Goal: Register for event/course

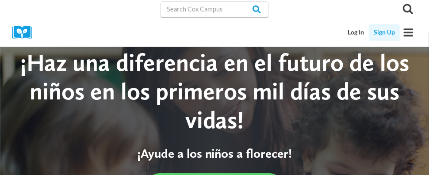
click at [381, 34] on link "Sign Up" at bounding box center [384, 32] width 31 height 16
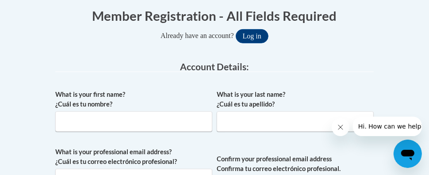
scroll to position [184, 0]
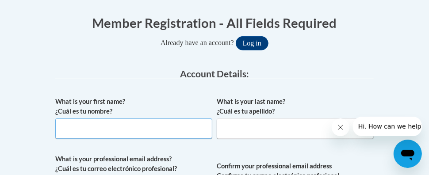
click at [63, 126] on input "What is your first name? ¿Cuál es tu nombre?" at bounding box center [133, 129] width 157 height 20
type input "Melinda"
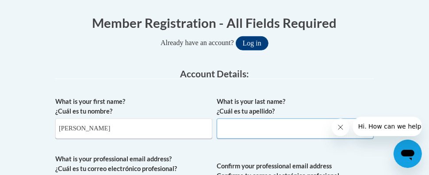
click at [230, 127] on input "What is your last name? ¿Cuál es tu apellido?" at bounding box center [295, 129] width 157 height 20
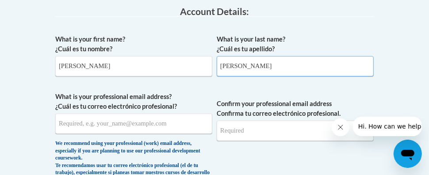
scroll to position [252, 0]
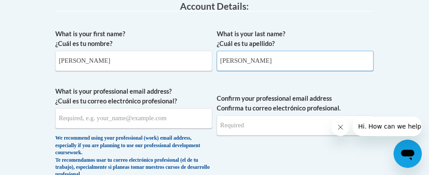
type input "Tope"
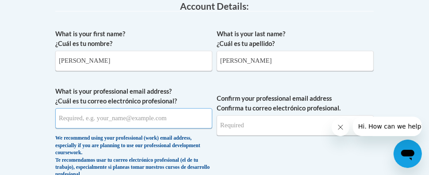
click at [68, 118] on input "What is your professional email address? ¿Cuál es tu correo electrónico profesi…" at bounding box center [133, 118] width 157 height 20
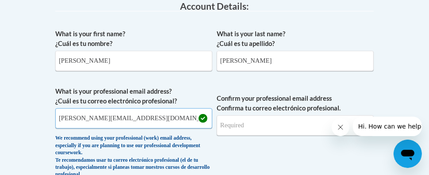
type input "m.tope@mbz.ens.sch.ae"
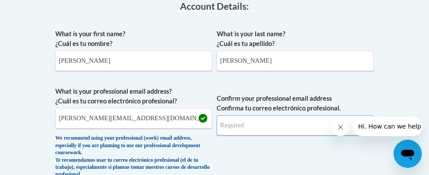
click at [228, 125] on input "Confirm your professional email address Confirma tu correo electrónico profesio…" at bounding box center [295, 125] width 157 height 20
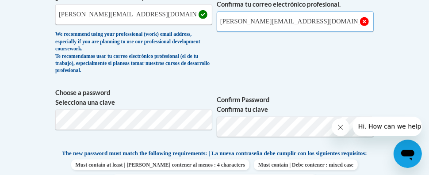
scroll to position [356, 0]
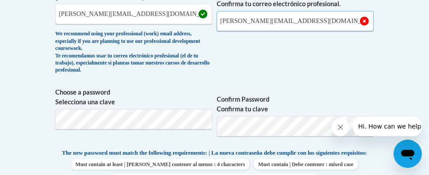
type input "m.tope@mbz.ens.sch.ae"
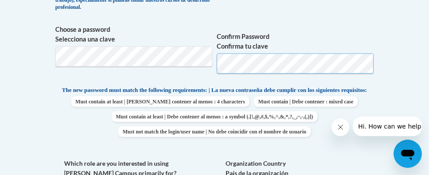
scroll to position [419, 0]
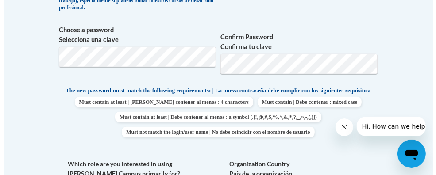
scroll to position [462, 0]
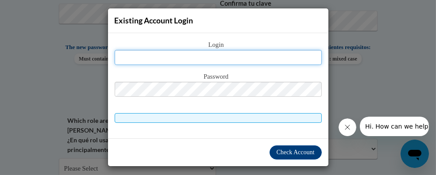
click at [218, 57] on input "text" at bounding box center [218, 57] width 207 height 15
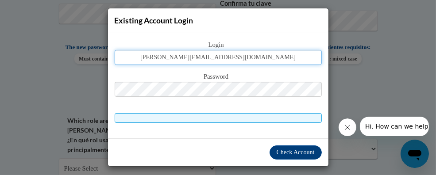
type input "m.tope@mbz.ens.sch.ae"
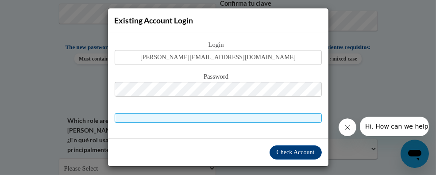
click at [219, 73] on span "Password" at bounding box center [218, 77] width 207 height 10
click at [294, 149] on span "Check Account" at bounding box center [296, 152] width 38 height 7
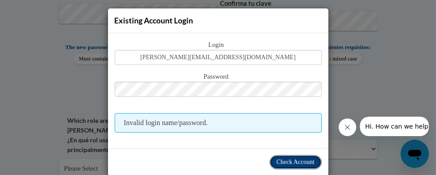
click at [289, 161] on span "Check Account" at bounding box center [296, 162] width 38 height 7
click at [294, 161] on span "Check Account" at bounding box center [296, 162] width 38 height 7
click at [289, 162] on span "Check Account" at bounding box center [296, 162] width 38 height 7
click at [290, 160] on span "Check Account" at bounding box center [296, 162] width 38 height 7
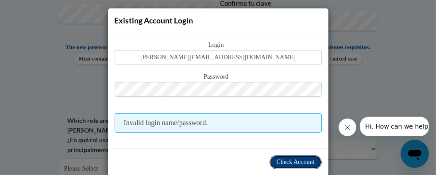
click at [282, 159] on span "Check Account" at bounding box center [296, 162] width 38 height 7
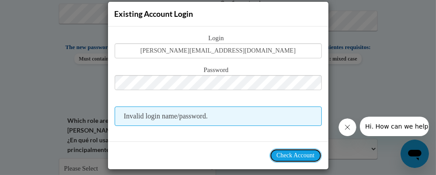
scroll to position [0, 0]
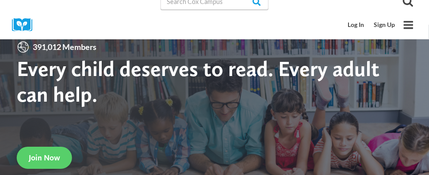
scroll to position [12, 0]
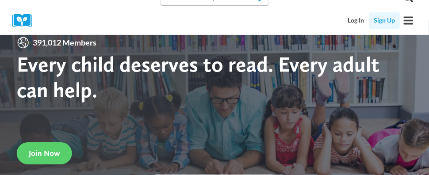
click at [383, 19] on link "Sign Up" at bounding box center [384, 20] width 31 height 16
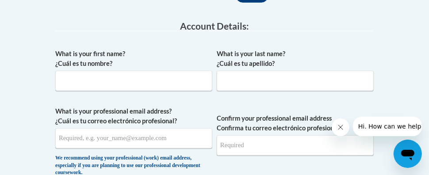
scroll to position [238, 0]
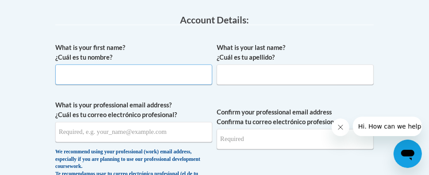
click at [67, 75] on input "What is your first name? ¿Cuál es tu nombre?" at bounding box center [133, 75] width 157 height 20
type input "melinda"
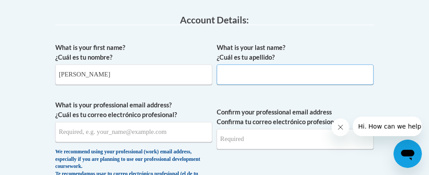
click at [225, 73] on input "What is your last name? ¿Cuál es tu apellido?" at bounding box center [295, 75] width 157 height 20
type input "ope"
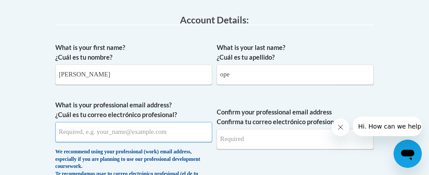
click at [63, 131] on input "What is your professional email address? ¿Cuál es tu correo electrónico profesi…" at bounding box center [133, 132] width 157 height 20
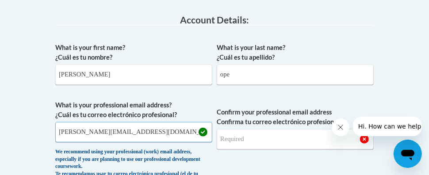
type input "m.tope@mbz.ens.ae"
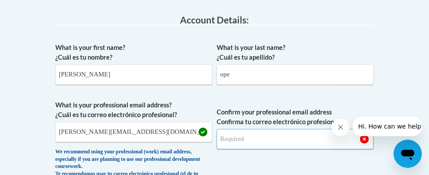
click at [230, 139] on input "Confirm your professional email address Confirma tu correo electrónico profesio…" at bounding box center [295, 139] width 157 height 20
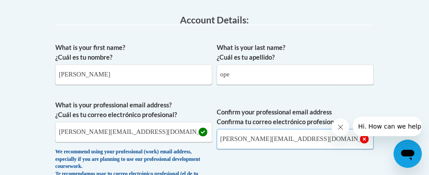
type input "[EMAIL_ADDRESS][DOMAIN_NAME]"
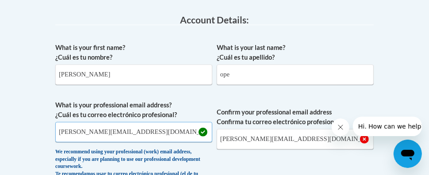
click at [109, 131] on input "m.tope@mbz.ens.ae" at bounding box center [133, 132] width 157 height 20
click at [137, 132] on input "m.tope@mbz.ens.sch.aeae" at bounding box center [133, 132] width 157 height 20
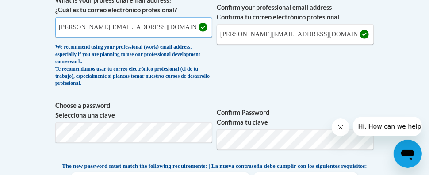
scroll to position [330, 0]
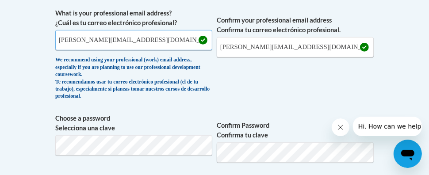
type input "[EMAIL_ADDRESS][DOMAIN_NAME]"
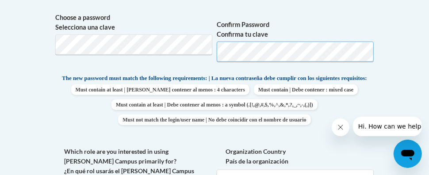
scroll to position [434, 0]
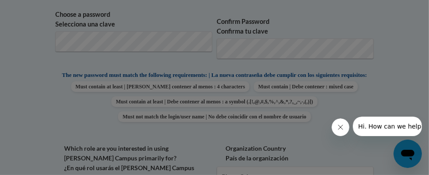
scroll to position [462, 0]
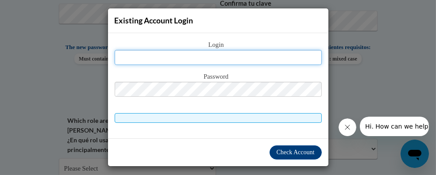
click at [218, 58] on input "text" at bounding box center [218, 57] width 207 height 15
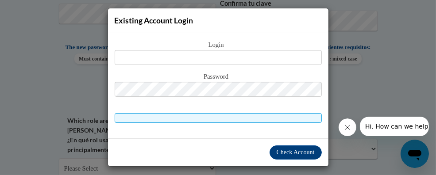
click at [333, 54] on div "Existing Account Login Login Password" at bounding box center [218, 87] width 436 height 175
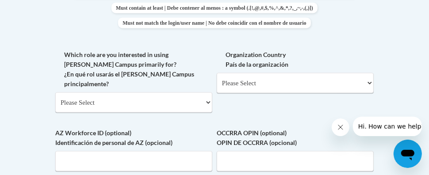
scroll to position [527, 0]
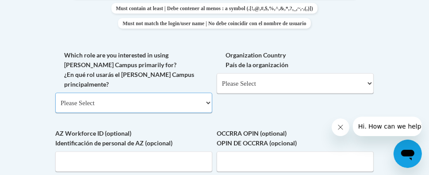
click at [207, 100] on select "Please Select College/University | Colegio/Universidad Community/Nonprofit Part…" at bounding box center [133, 103] width 157 height 20
select select "fbf2d438-af2f-41f8-98f1-81c410e29de3"
click at [55, 93] on select "Please Select College/University | Colegio/Universidad Community/Nonprofit Part…" at bounding box center [133, 103] width 157 height 20
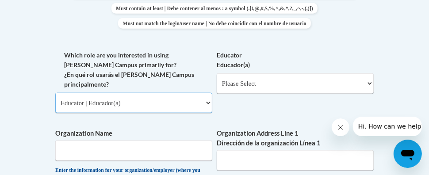
click at [208, 100] on select "Please Select College/University | Colegio/Universidad Community/Nonprofit Part…" at bounding box center [133, 103] width 157 height 20
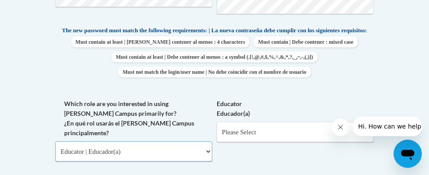
scroll to position [477, 0]
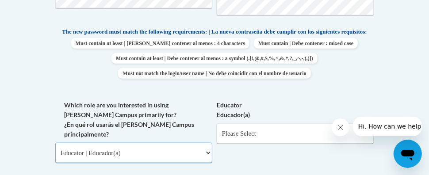
click at [211, 149] on select "Please Select College/University | Colegio/Universidad Community/Nonprofit Part…" at bounding box center [133, 153] width 157 height 20
click at [114, 149] on select "Please Select College/University | Colegio/Universidad Community/Nonprofit Part…" at bounding box center [133, 153] width 157 height 20
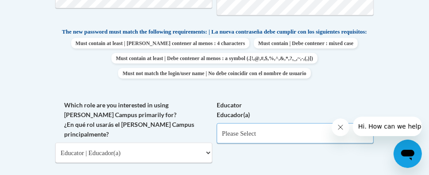
click at [368, 138] on select "Please Select Early Learning/Daycare Teacher/Family Home Care Provider | Maestr…" at bounding box center [295, 133] width 157 height 20
select select "5e2af403-4f2c-4e49-a02f-103e55d7b75b"
click at [217, 130] on select "Please Select Early Learning/Daycare Teacher/Family Home Care Provider | Maestr…" at bounding box center [295, 133] width 157 height 20
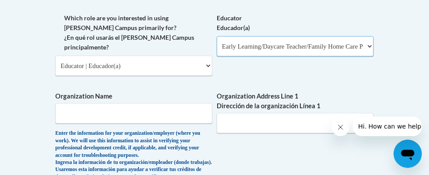
scroll to position [564, 0]
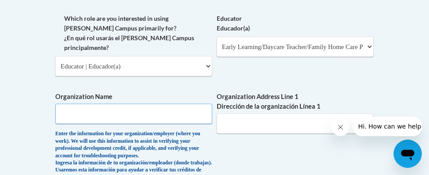
click at [62, 112] on input "Organization Name" at bounding box center [133, 114] width 157 height 20
type input "Emirates National School"
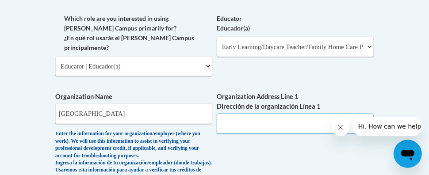
click at [223, 122] on input "Organization Address Line 1 Dirección de la organización Línea 1" at bounding box center [295, 124] width 157 height 20
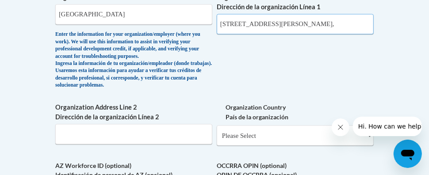
scroll to position [662, 0]
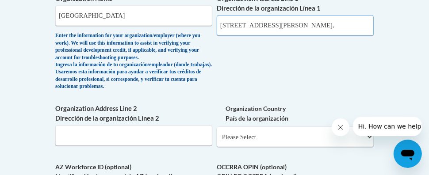
type input "Al Fan Street 1, Mohammed Bin Zayed City,"
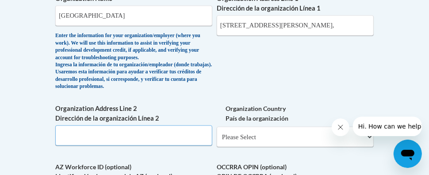
click at [72, 146] on input "Organization Address Line 2 Dirección de la organización Línea 2" at bounding box center [133, 136] width 157 height 20
type input "Abu Dhabi"
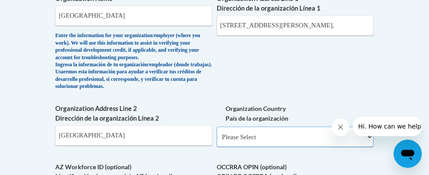
click at [368, 146] on select "Please Select United States | Estados Unidos Outside of the United States | Fue…" at bounding box center [295, 137] width 157 height 20
select select "2ba6c5f2-6ab4-47b5-9408-0a73ae60d186"
click at [217, 138] on select "Please Select United States | Estados Unidos Outside of the United States | Fue…" at bounding box center [295, 137] width 157 height 20
select select
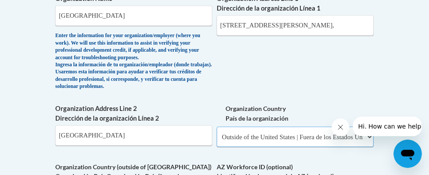
click at [279, 147] on select "Please Select United States | Estados Unidos Outside of the United States | Fue…" at bounding box center [295, 137] width 157 height 20
click at [368, 147] on select "Please Select United States | Estados Unidos Outside of the United States | Fue…" at bounding box center [295, 137] width 157 height 20
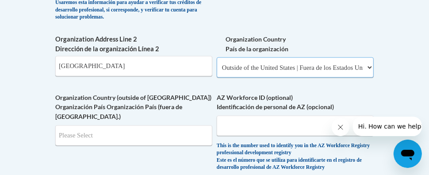
scroll to position [732, 0]
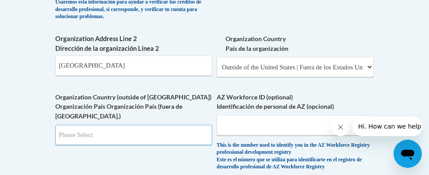
click at [204, 138] on input "Search" at bounding box center [133, 135] width 157 height 20
type input "AE"
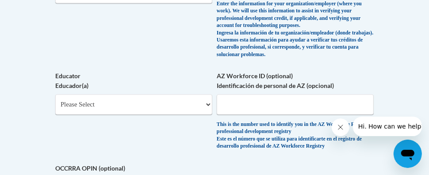
scroll to position [763, 0]
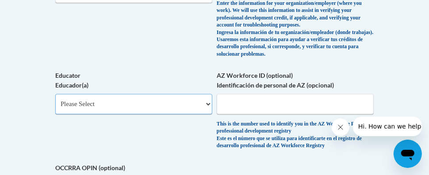
click at [207, 105] on select "Please Select Early Learning/Daycare Teacher/Family Home Care Provider | Maestr…" at bounding box center [133, 104] width 157 height 20
select select "5e2af403-4f2c-4e49-a02f-103e55d7b75b"
click at [55, 96] on select "Please Select Early Learning/Daycare Teacher/Family Home Care Provider | Maestr…" at bounding box center [133, 104] width 157 height 20
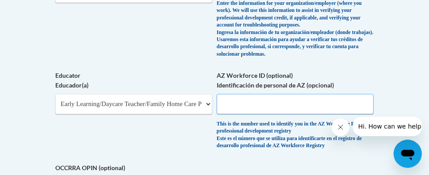
click at [267, 108] on input "AZ Workforce ID (optional) Identificación de personal de AZ (opcional)" at bounding box center [295, 104] width 157 height 20
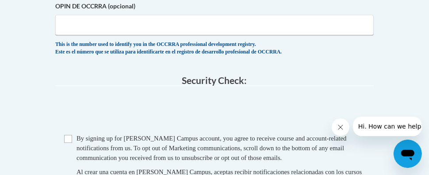
scroll to position [952, 0]
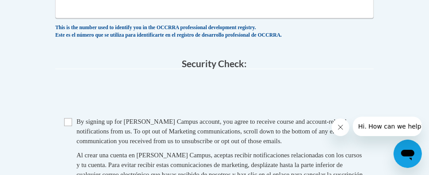
type input "19-5706"
click at [68, 123] on input "Checkbox" at bounding box center [68, 122] width 8 height 8
checkbox input "true"
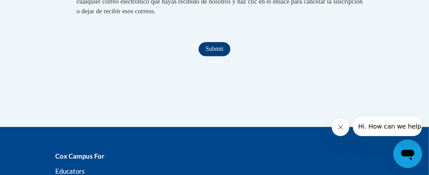
scroll to position [1133, 0]
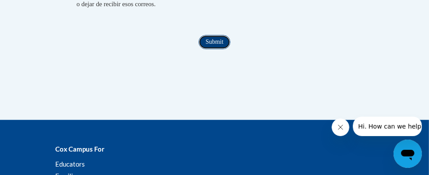
click at [216, 41] on input "Submit" at bounding box center [215, 42] width 32 height 14
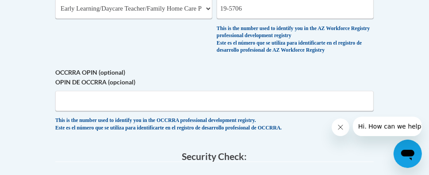
click at [231, 37] on div "This is the number used to identify you in the AZ Workforce Registry profession…" at bounding box center [295, 39] width 157 height 29
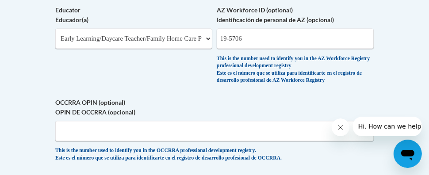
scroll to position [828, 0]
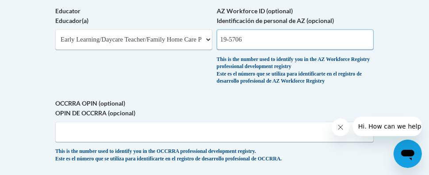
click at [245, 41] on input "19-5706" at bounding box center [295, 40] width 157 height 20
type input "1"
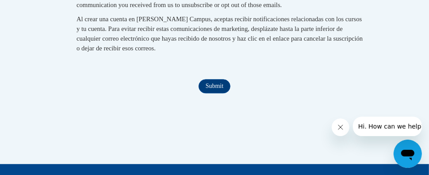
scroll to position [1089, 0]
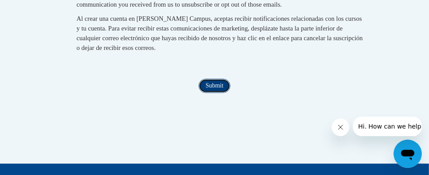
click at [218, 90] on input "Submit" at bounding box center [215, 86] width 32 height 14
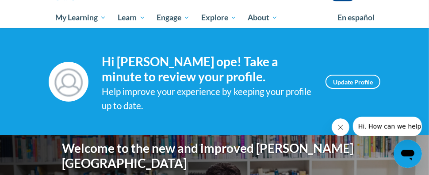
scroll to position [86, 0]
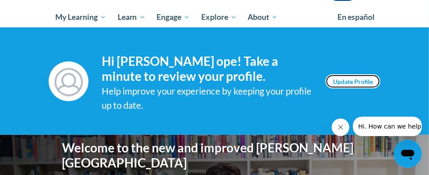
click at [343, 77] on link "Update Profile" at bounding box center [353, 81] width 55 height 14
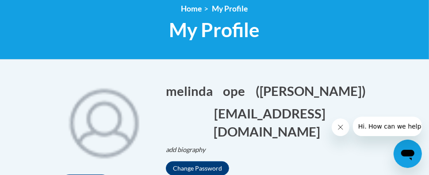
scroll to position [123, 0]
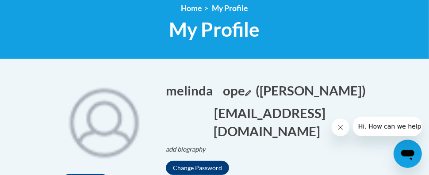
click at [251, 91] on icon "Edit last name" at bounding box center [248, 93] width 6 height 6
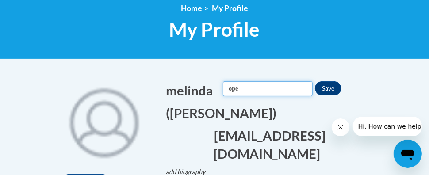
click at [230, 88] on input "ope" at bounding box center [268, 88] width 90 height 15
type input "Tope"
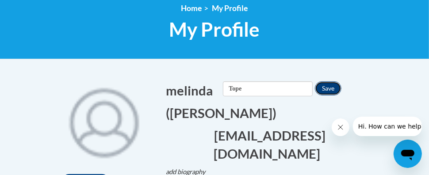
click at [337, 88] on button "Save" at bounding box center [328, 88] width 27 height 14
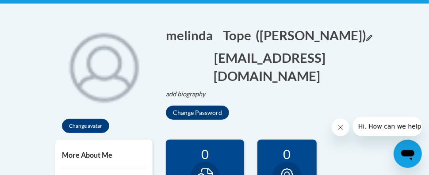
scroll to position [179, 0]
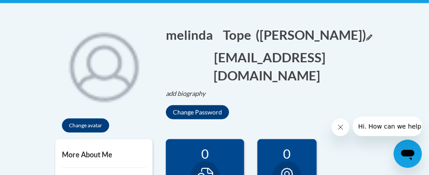
click at [312, 35] on button "(melinda ope) Edit" at bounding box center [314, 35] width 116 height 18
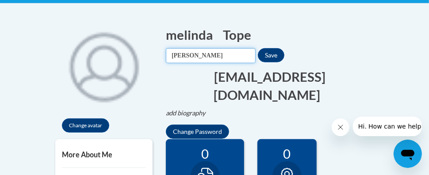
click at [199, 55] on input "melinda ope" at bounding box center [211, 55] width 90 height 15
type input "[PERSON_NAME]"
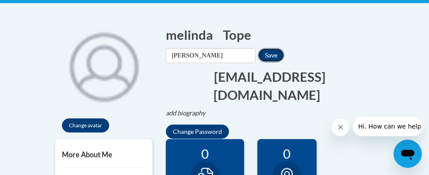
click at [283, 55] on button "Save" at bounding box center [271, 55] width 27 height 14
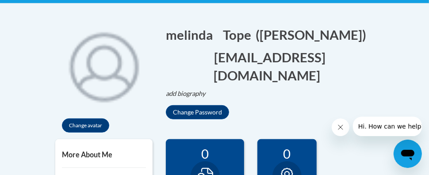
click at [227, 34] on button "Tope" at bounding box center [237, 35] width 28 height 18
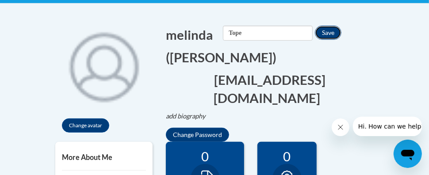
click at [336, 36] on button "Save" at bounding box center [328, 33] width 27 height 14
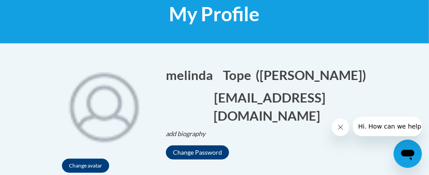
scroll to position [0, 0]
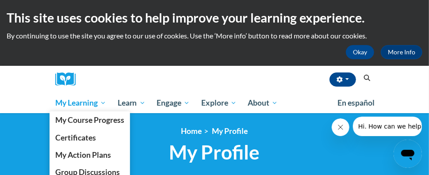
click at [89, 103] on span "My Learning" at bounding box center [80, 103] width 51 height 11
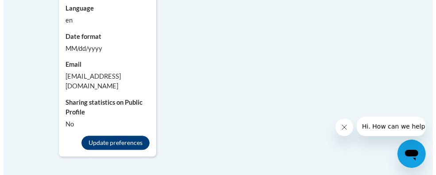
scroll to position [1091, 0]
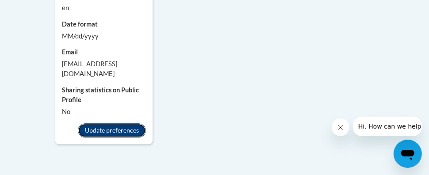
click at [95, 123] on button "Update preferences" at bounding box center [112, 130] width 68 height 14
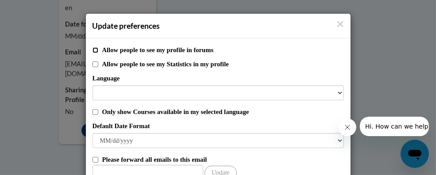
click at [92, 49] on input "Allow people to see my profile in forums" at bounding box center [95, 50] width 6 height 6
checkbox input "true"
click at [92, 65] on input "Allow people to see my Statistics in my profile" at bounding box center [95, 65] width 6 height 6
checkbox input "true"
click at [92, 49] on input "Allow people to see my profile in forums" at bounding box center [95, 50] width 6 height 6
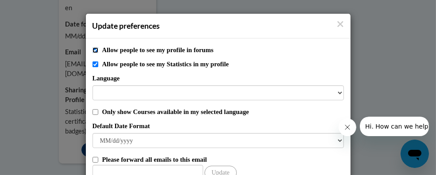
checkbox input "false"
click at [92, 62] on input "Allow people to see my Statistics in my profile" at bounding box center [95, 65] width 6 height 6
checkbox input "false"
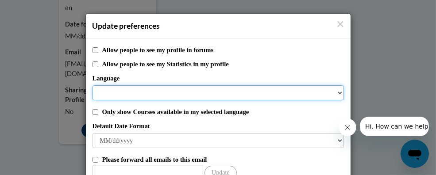
click at [336, 92] on select "Language" at bounding box center [217, 92] width 251 height 15
click at [104, 90] on select "Language" at bounding box center [217, 92] width 251 height 15
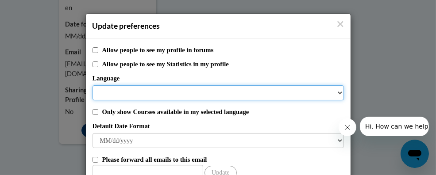
click at [104, 90] on select "Language" at bounding box center [217, 92] width 251 height 15
click at [335, 92] on select "Language" at bounding box center [217, 92] width 251 height 15
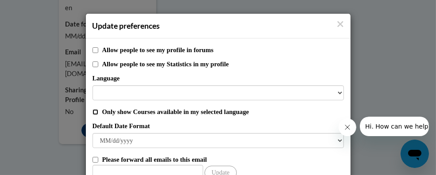
click at [93, 111] on input "Only show Courses available in my selected language" at bounding box center [95, 112] width 6 height 6
checkbox input "true"
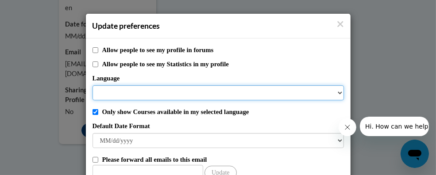
click at [98, 89] on select "Language" at bounding box center [217, 92] width 251 height 15
click at [337, 91] on select "Language" at bounding box center [217, 92] width 251 height 15
click at [336, 91] on select "Language" at bounding box center [217, 92] width 251 height 15
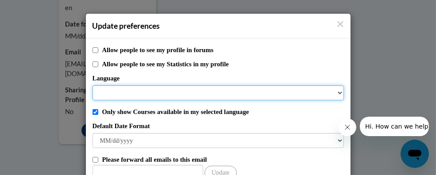
click at [336, 91] on select "Language" at bounding box center [217, 92] width 251 height 15
click at [336, 92] on select "Language" at bounding box center [217, 92] width 251 height 15
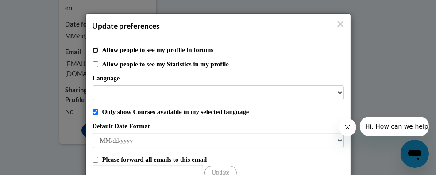
click at [92, 48] on input "Allow people to see my profile in forums" at bounding box center [95, 50] width 6 height 6
checkbox input "true"
click at [92, 64] on input "Allow people to see my Statistics in my profile" at bounding box center [95, 65] width 6 height 6
checkbox input "true"
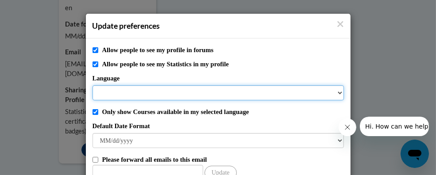
click at [336, 92] on select "Language" at bounding box center [217, 92] width 251 height 15
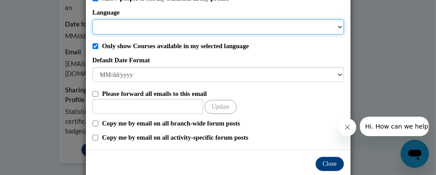
scroll to position [66, 0]
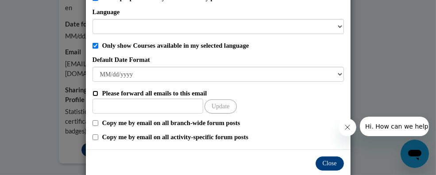
click at [92, 92] on input "Please forward all emails to this email" at bounding box center [95, 94] width 6 height 6
checkbox input "true"
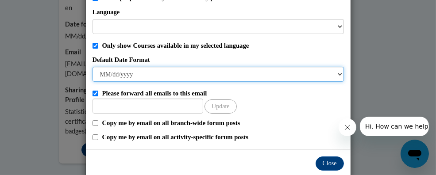
click at [103, 75] on select "M/d/yyyy M/d/yy MM/dd/yy MM/dd/yyyy yy/MM/dd yyyy-MM-dd dd-MMM-yyyy dd/MM/yyyy …" at bounding box center [217, 74] width 251 height 15
click at [92, 67] on select "M/d/yyyy M/d/yy MM/dd/yy MM/dd/yyyy yy/MM/dd yyyy-MM-dd dd-MMM-yyyy dd/MM/yyyy …" at bounding box center [217, 74] width 251 height 15
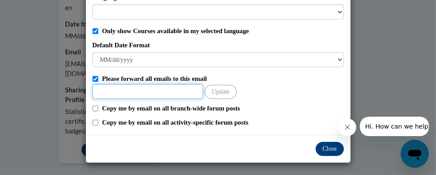
click at [100, 92] on input "Other Email" at bounding box center [147, 91] width 111 height 15
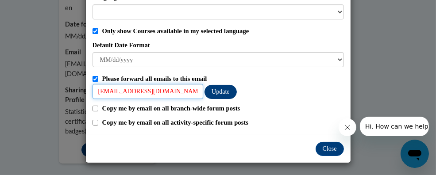
type input "m.tope@mbz.ens.sch.ae"
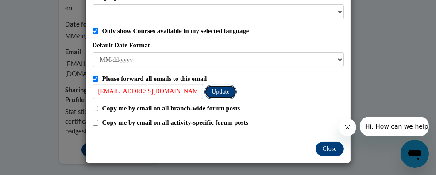
click at [223, 88] on button "Update" at bounding box center [220, 92] width 32 height 14
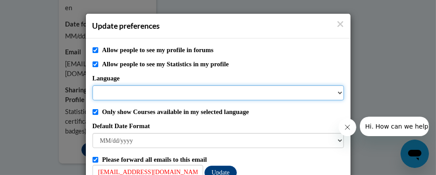
click at [337, 92] on select "Language" at bounding box center [217, 92] width 251 height 15
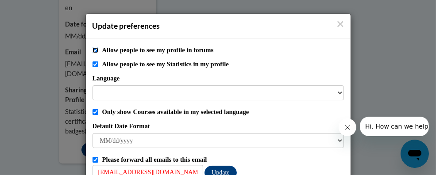
click at [92, 50] on input "Allow people to see my profile in forums" at bounding box center [95, 50] width 6 height 6
checkbox input "false"
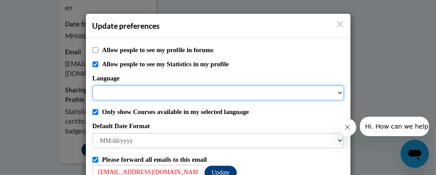
click at [96, 89] on select "Language" at bounding box center [217, 92] width 251 height 15
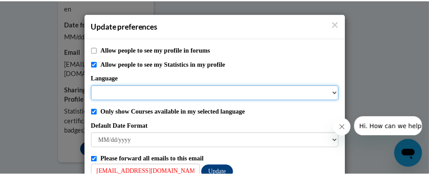
scroll to position [81, 0]
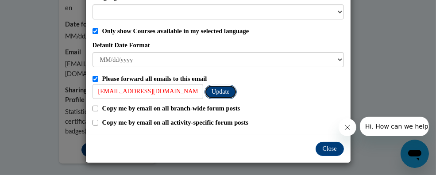
click at [221, 92] on button "Update" at bounding box center [220, 92] width 32 height 14
click at [325, 150] on button "Close" at bounding box center [329, 149] width 28 height 14
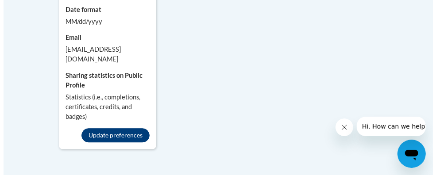
scroll to position [1106, 0]
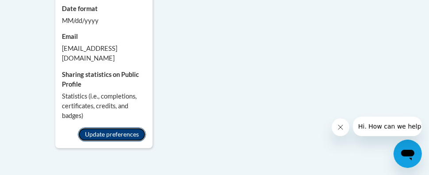
click at [119, 127] on button "Update preferences" at bounding box center [112, 134] width 68 height 14
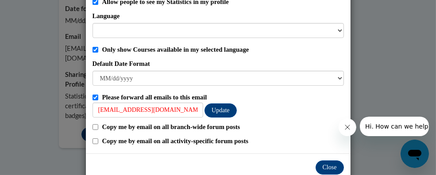
scroll to position [81, 0]
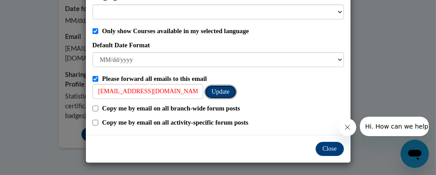
click at [212, 89] on button "Update" at bounding box center [220, 92] width 32 height 14
click at [320, 147] on button "Close" at bounding box center [329, 149] width 28 height 14
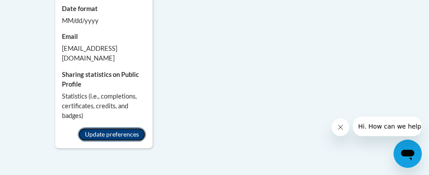
click at [118, 127] on button "Update preferences" at bounding box center [112, 134] width 68 height 14
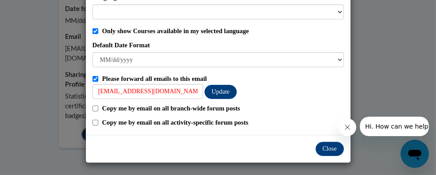
scroll to position [0, 0]
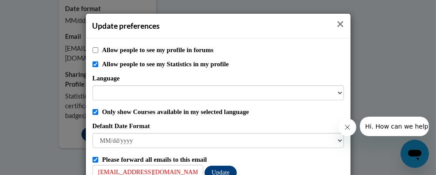
click at [337, 24] on icon "Close" at bounding box center [340, 24] width 6 height 6
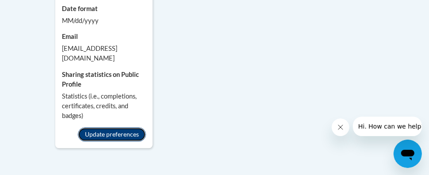
click at [126, 127] on button "Update preferences" at bounding box center [112, 134] width 68 height 14
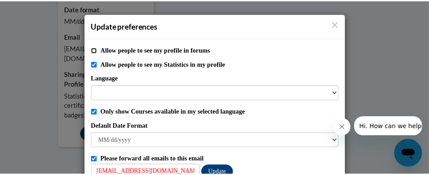
scroll to position [81, 0]
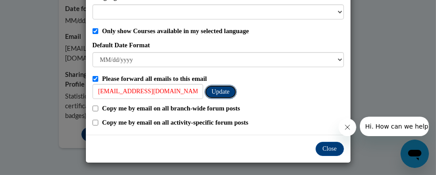
click at [208, 94] on button "Update" at bounding box center [220, 92] width 32 height 14
click at [320, 148] on button "Close" at bounding box center [329, 149] width 28 height 14
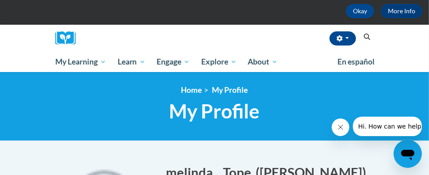
scroll to position [68, 0]
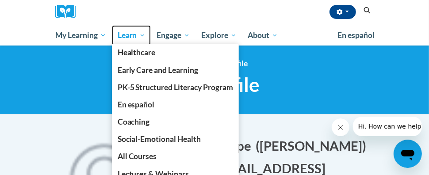
click at [134, 32] on span "Learn" at bounding box center [132, 35] width 28 height 11
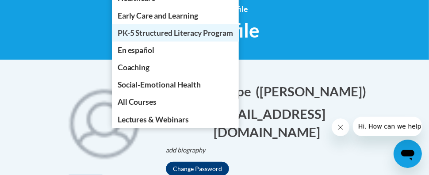
scroll to position [123, 0]
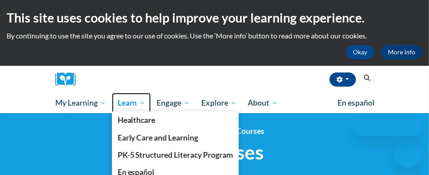
click at [146, 102] on link "Learn" at bounding box center [131, 103] width 39 height 20
click at [134, 102] on span "Learn" at bounding box center [132, 103] width 28 height 11
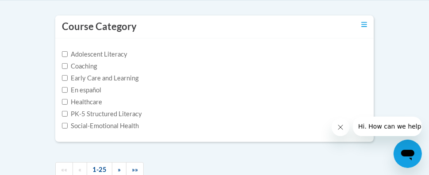
scroll to position [181, 0]
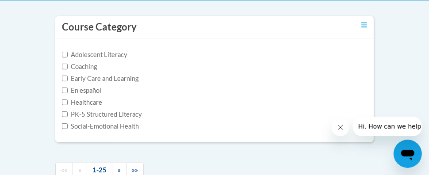
click at [66, 118] on label "PK-5 Structured Literacy" at bounding box center [102, 115] width 80 height 10
click at [66, 117] on input "PK-5 Structured Literacy" at bounding box center [65, 115] width 6 height 6
checkbox input "true"
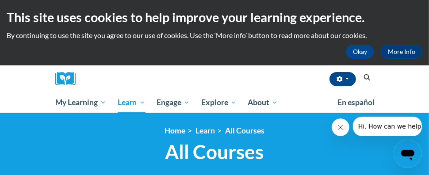
scroll to position [0, 0]
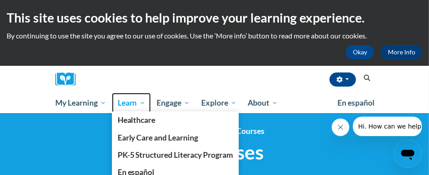
click at [140, 101] on span "Learn" at bounding box center [132, 103] width 28 height 11
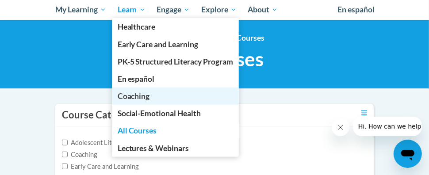
scroll to position [96, 0]
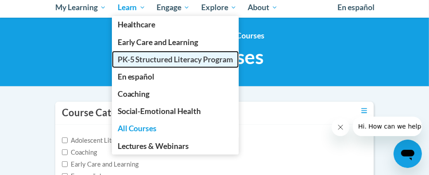
click at [127, 59] on span "PK-5 Structured Literacy Program" at bounding box center [176, 59] width 116 height 9
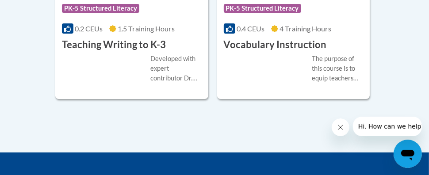
scroll to position [1612, 0]
